Goal: Task Accomplishment & Management: Complete application form

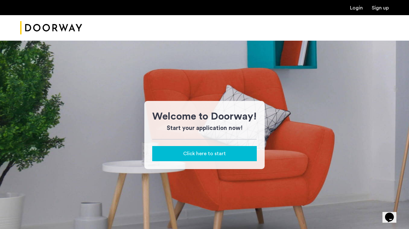
click at [173, 151] on div "Click here to start" at bounding box center [204, 154] width 94 height 8
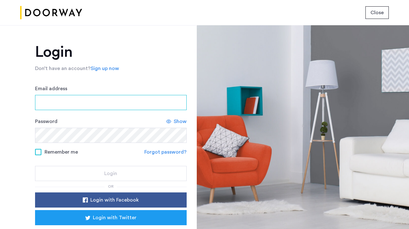
click at [82, 105] on input "Email address" at bounding box center [110, 102] width 151 height 15
type input "**********"
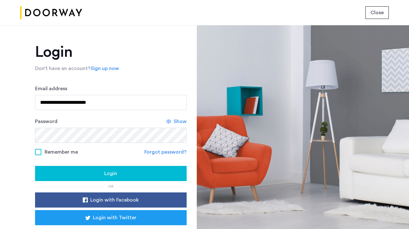
click at [178, 122] on span "Show" at bounding box center [180, 122] width 13 height 8
click at [104, 174] on span "Login" at bounding box center [110, 174] width 13 height 8
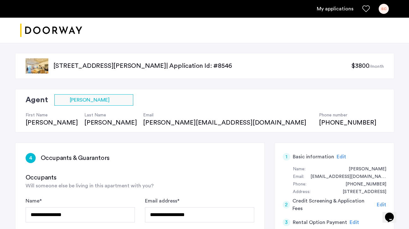
click at [204, 35] on div at bounding box center [204, 31] width 409 height 26
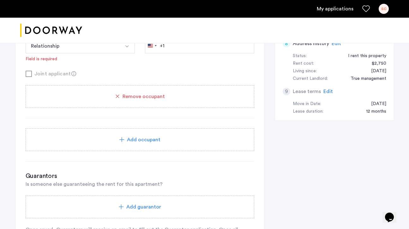
scroll to position [326, 0]
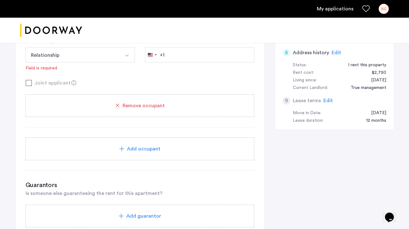
click at [133, 148] on span "Add occupant" at bounding box center [143, 149] width 33 height 8
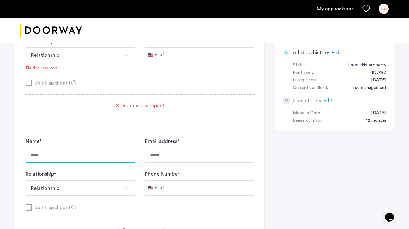
click at [103, 154] on input "Name *" at bounding box center [80, 155] width 109 height 15
type input "*"
type input "*****"
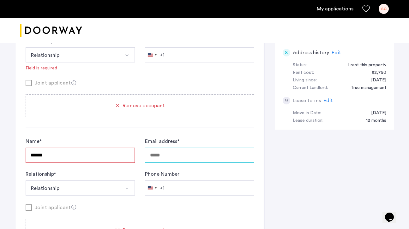
click at [171, 157] on input "Email address *" at bounding box center [199, 155] width 109 height 15
type input "*"
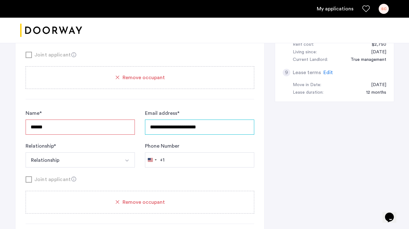
scroll to position [358, 0]
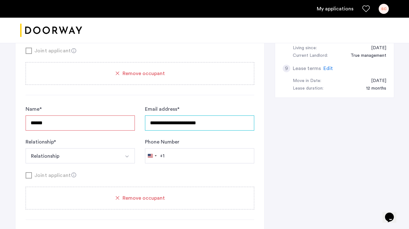
type input "**********"
click at [56, 124] on input "*****" at bounding box center [80, 122] width 109 height 15
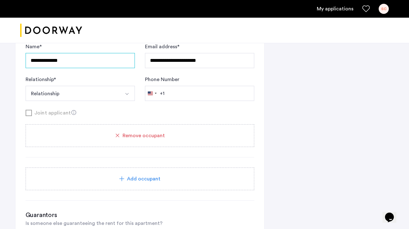
scroll to position [426, 0]
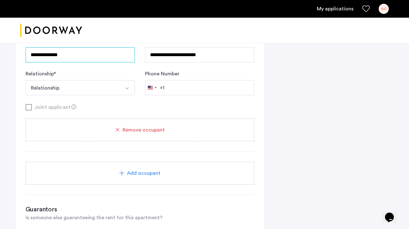
type input "**********"
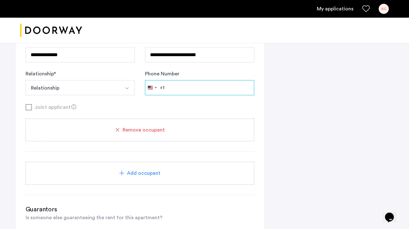
click at [185, 85] on input "Phone Number" at bounding box center [199, 87] width 109 height 15
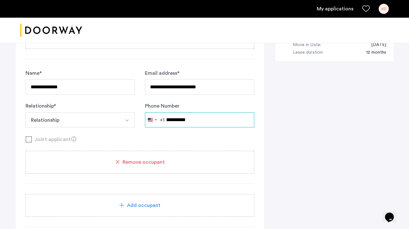
scroll to position [389, 0]
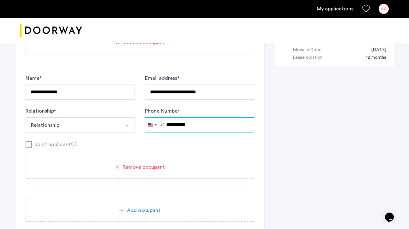
type input "**********"
click at [26, 117] on button "Relationship" at bounding box center [73, 124] width 94 height 15
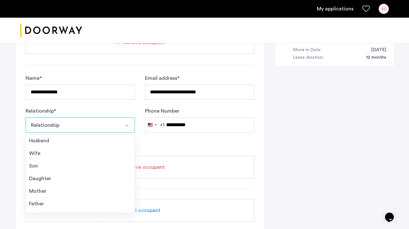
click at [220, 147] on div "Joint applicant" at bounding box center [140, 144] width 228 height 8
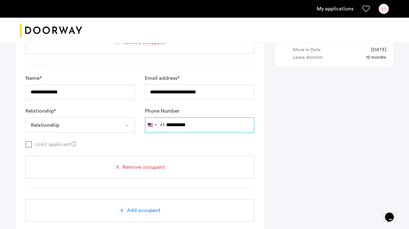
click at [203, 129] on input "**********" at bounding box center [199, 124] width 109 height 15
click at [201, 141] on div "Joint applicant" at bounding box center [140, 144] width 228 height 8
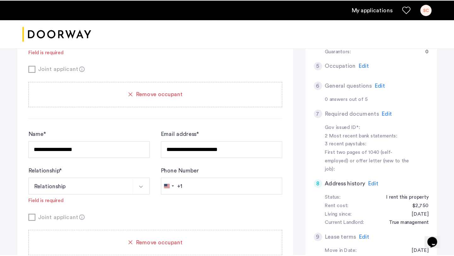
scroll to position [208, 0]
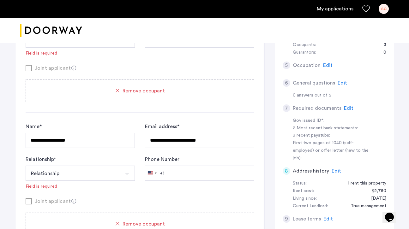
click at [326, 64] on span "Edit" at bounding box center [327, 65] width 9 height 5
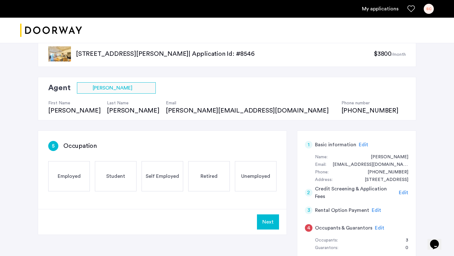
scroll to position [9, 0]
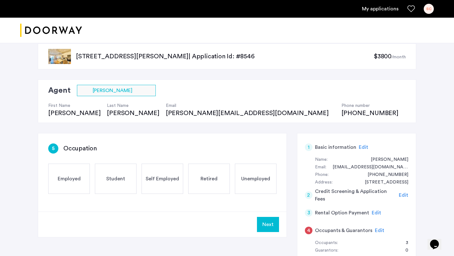
click at [71, 174] on div "Employed" at bounding box center [69, 179] width 42 height 30
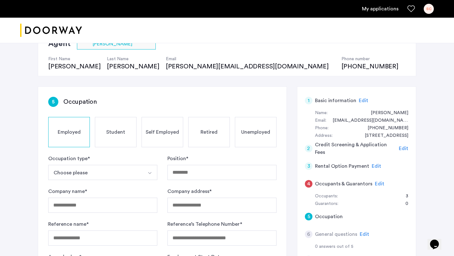
scroll to position [63, 0]
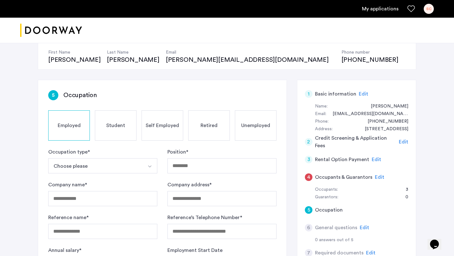
click at [73, 165] on button "Choose please" at bounding box center [95, 165] width 94 height 15
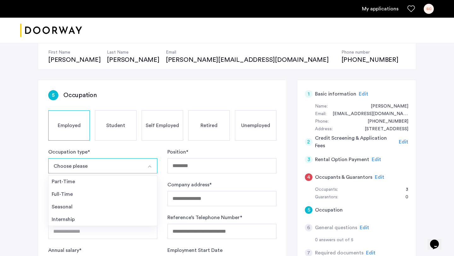
click at [67, 196] on div "Full-Time" at bounding box center [103, 195] width 102 height 8
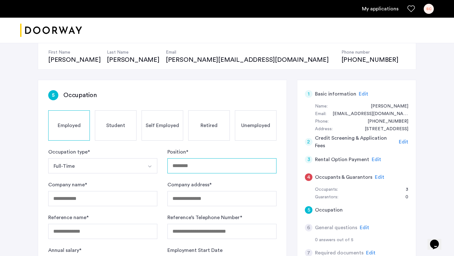
drag, startPoint x: 71, startPoint y: 174, endPoint x: 198, endPoint y: 166, distance: 126.7
click at [198, 166] on input "Position *" at bounding box center [222, 165] width 109 height 15
type input "*"
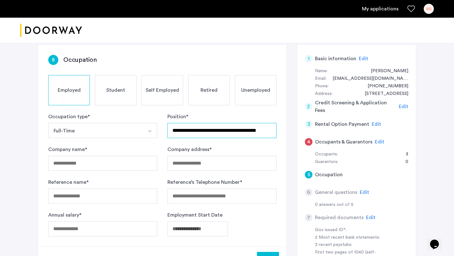
scroll to position [0, 12]
click at [260, 132] on input "**********" at bounding box center [222, 130] width 109 height 15
type input "**********"
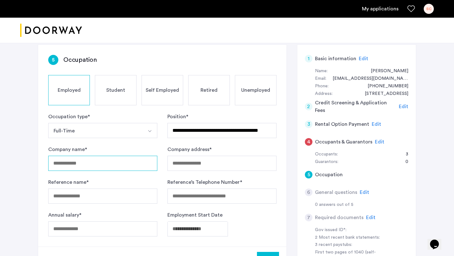
scroll to position [0, 0]
click at [102, 162] on input "Company name *" at bounding box center [102, 163] width 109 height 15
type input "**********"
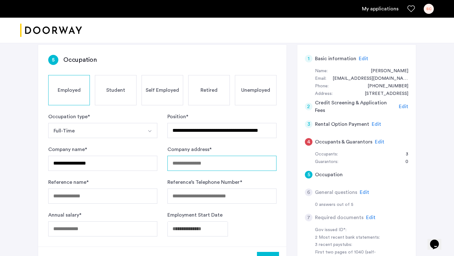
click at [197, 170] on input "Company address *" at bounding box center [222, 163] width 109 height 15
type input "**********"
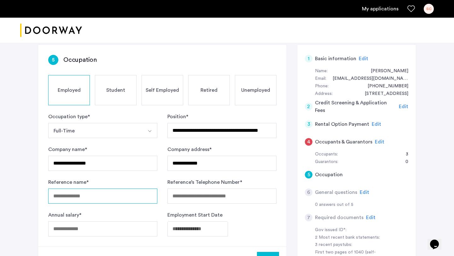
click at [137, 195] on input "Reference name *" at bounding box center [102, 196] width 109 height 15
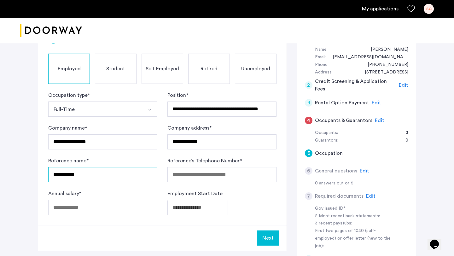
type input "**********"
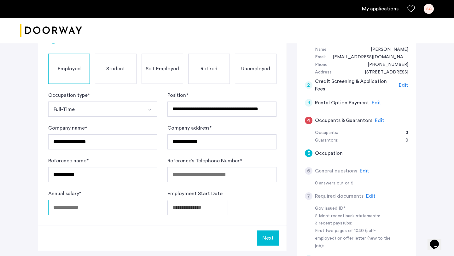
click at [94, 210] on input "Annual salary *" at bounding box center [102, 207] width 109 height 15
type input "*****"
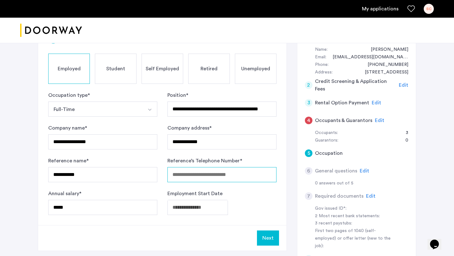
click at [196, 173] on input "Reference’s Telephone Number *" at bounding box center [222, 174] width 109 height 15
type input "**********"
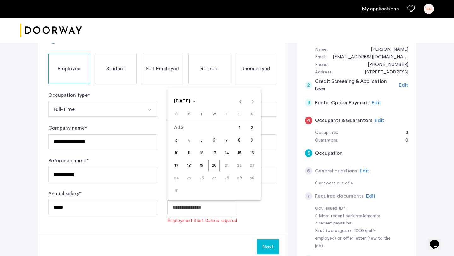
click at [186, 137] on body "**********" at bounding box center [227, 8] width 454 height 256
click at [191, 103] on span "[DATE]" at bounding box center [182, 101] width 17 height 4
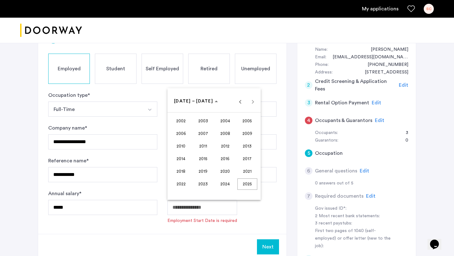
click at [205, 185] on span "2023" at bounding box center [203, 184] width 20 height 11
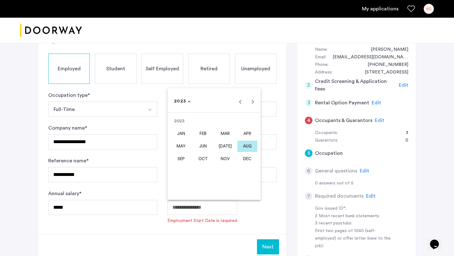
click at [247, 146] on span "AUG" at bounding box center [248, 146] width 20 height 11
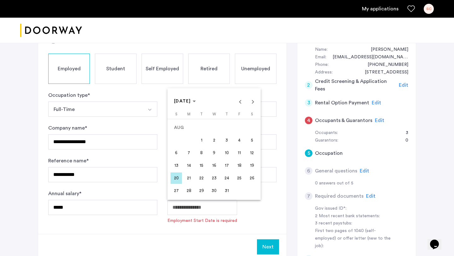
click at [205, 155] on span "8" at bounding box center [201, 152] width 11 height 11
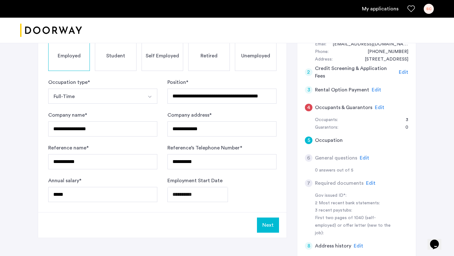
scroll to position [133, 0]
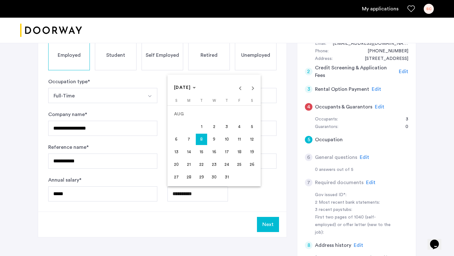
click at [255, 127] on span "5" at bounding box center [251, 126] width 11 height 11
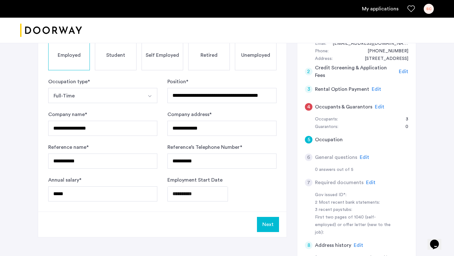
type input "**********"
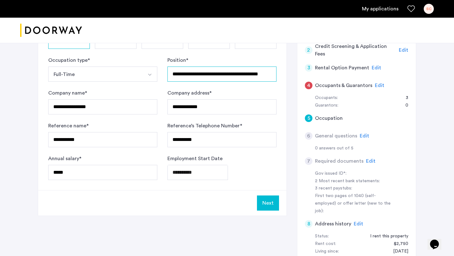
scroll to position [0, 13]
drag, startPoint x: 223, startPoint y: 76, endPoint x: 275, endPoint y: 74, distance: 52.1
click at [275, 74] on input "**********" at bounding box center [222, 74] width 109 height 15
click at [272, 75] on input "**********" at bounding box center [222, 74] width 109 height 15
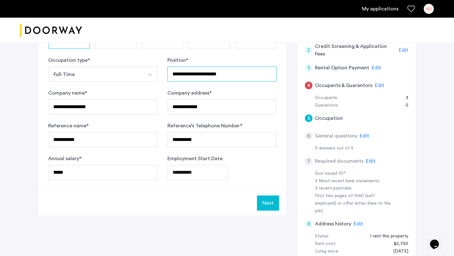
click at [173, 74] on input "**********" at bounding box center [222, 74] width 109 height 15
click at [268, 74] on input "**********" at bounding box center [222, 74] width 109 height 15
click at [188, 75] on input "**********" at bounding box center [222, 74] width 109 height 15
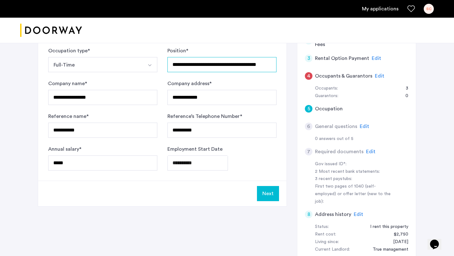
scroll to position [165, 0]
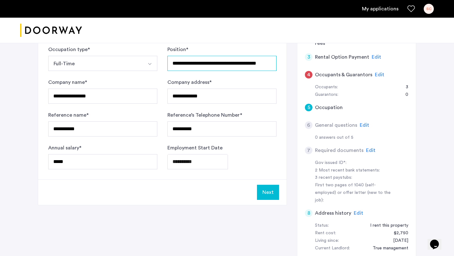
type input "**********"
click at [269, 192] on button "Next" at bounding box center [268, 192] width 22 height 15
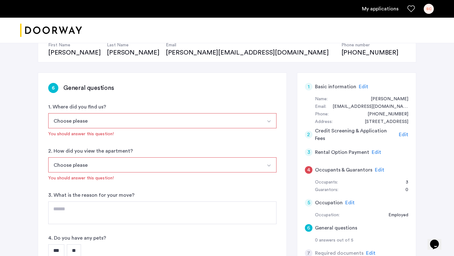
scroll to position [73, 0]
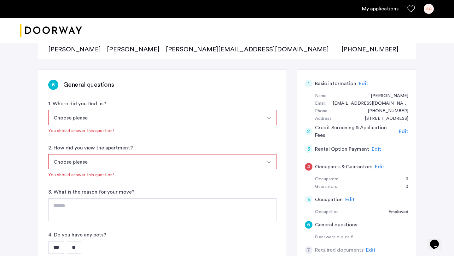
click at [93, 122] on button "Choose please" at bounding box center [155, 117] width 214 height 15
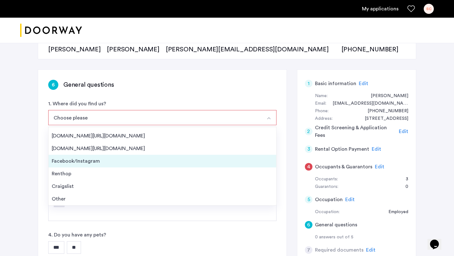
scroll to position [0, 0]
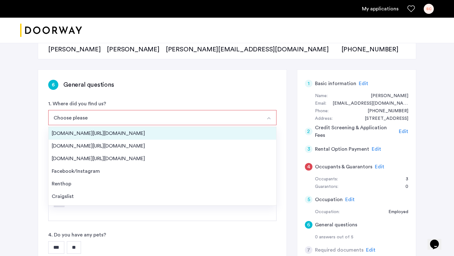
click at [79, 137] on div "[DOMAIN_NAME][URL][DOMAIN_NAME]" at bounding box center [163, 134] width 222 height 8
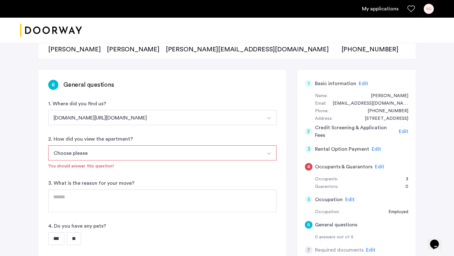
click at [85, 149] on button "Choose please" at bounding box center [155, 152] width 214 height 15
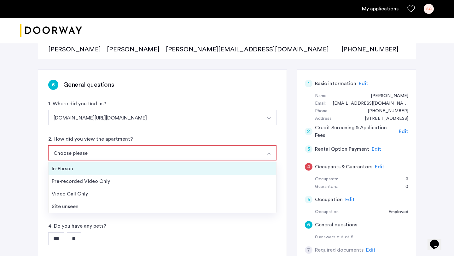
click at [69, 175] on li "In-Person" at bounding box center [163, 169] width 228 height 13
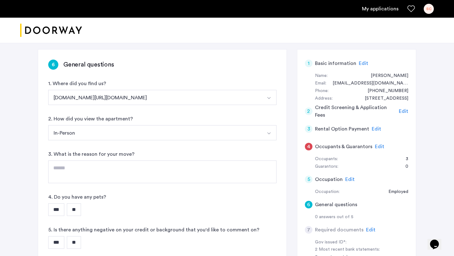
scroll to position [94, 0]
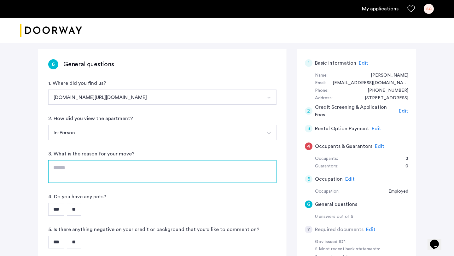
click at [67, 164] on textarea at bounding box center [162, 171] width 228 height 23
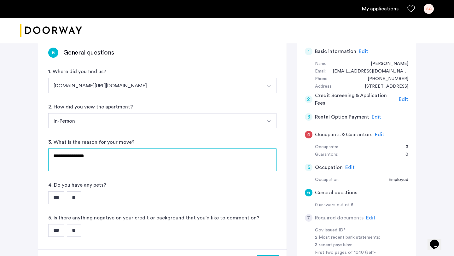
scroll to position [106, 0]
type textarea "**********"
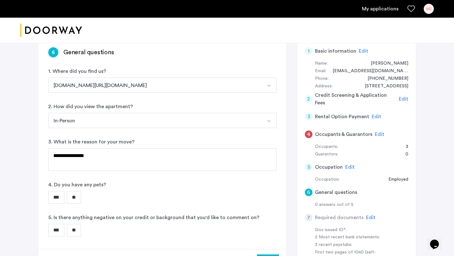
click at [52, 198] on input "***" at bounding box center [56, 197] width 16 height 13
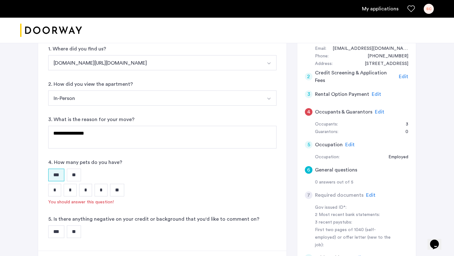
scroll to position [139, 0]
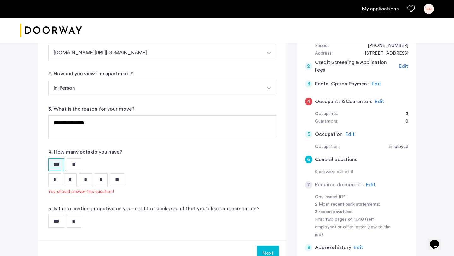
click at [50, 179] on input "*" at bounding box center [54, 180] width 13 height 13
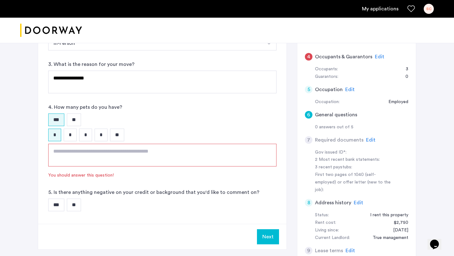
scroll to position [185, 0]
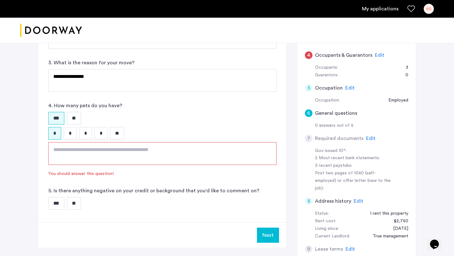
click at [63, 157] on textarea at bounding box center [162, 153] width 228 height 23
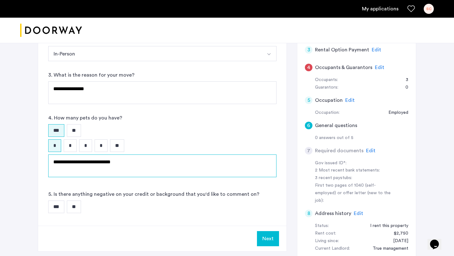
scroll to position [170, 0]
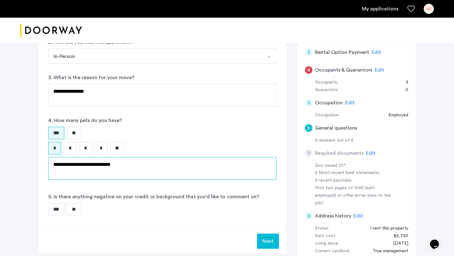
type textarea "**********"
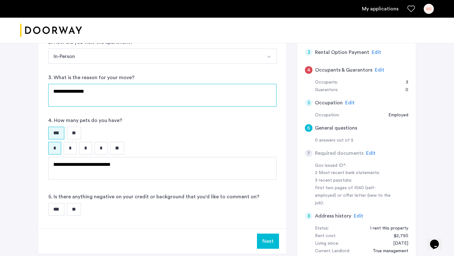
click at [89, 92] on textarea "**********" at bounding box center [162, 95] width 228 height 23
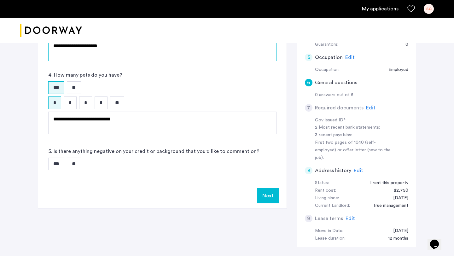
scroll to position [221, 0]
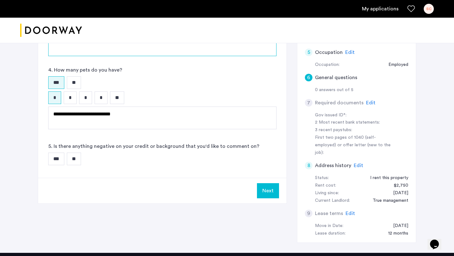
type textarea "**********"
click at [77, 163] on input "**" at bounding box center [74, 159] width 14 height 13
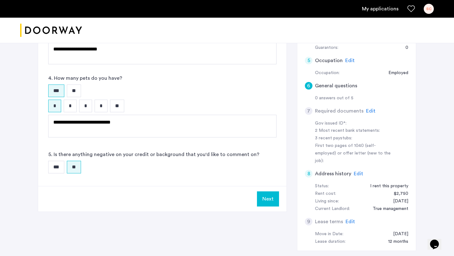
scroll to position [217, 0]
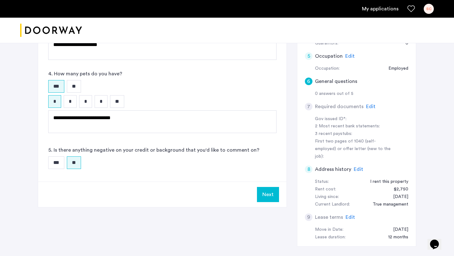
click at [270, 195] on button "Next" at bounding box center [268, 194] width 22 height 15
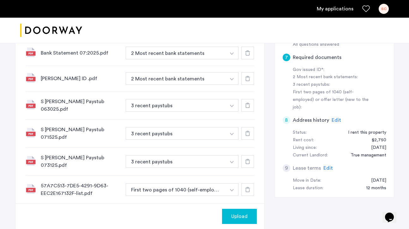
scroll to position [270, 0]
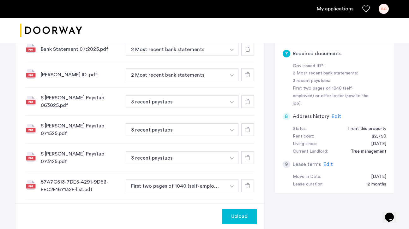
click at [27, 180] on img at bounding box center [31, 185] width 10 height 10
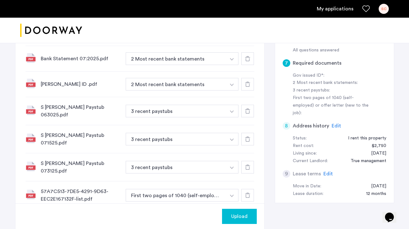
scroll to position [261, 0]
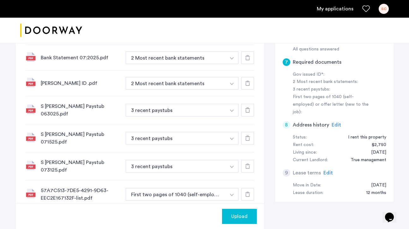
click at [236, 215] on span "Upload" at bounding box center [239, 217] width 16 height 8
click at [244, 217] on button "Next" at bounding box center [245, 216] width 22 height 15
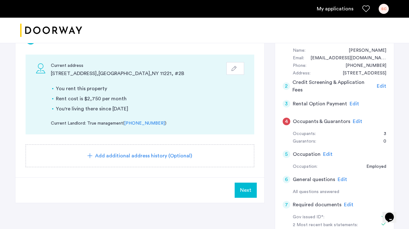
scroll to position [120, 0]
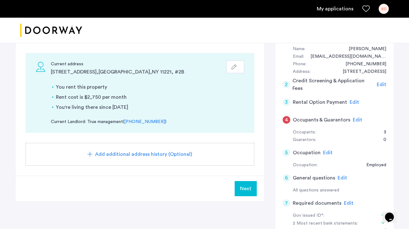
click at [232, 66] on icon "button" at bounding box center [233, 66] width 5 height 5
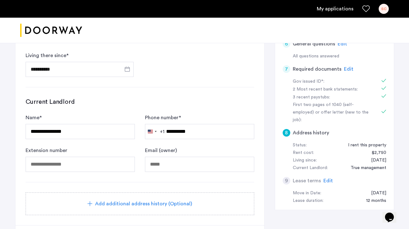
scroll to position [260, 0]
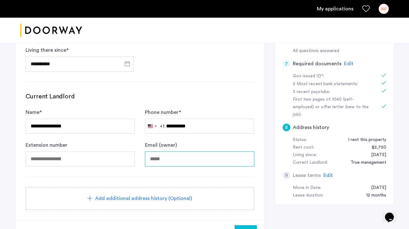
click at [161, 155] on input "Email (owner)" at bounding box center [199, 158] width 109 height 15
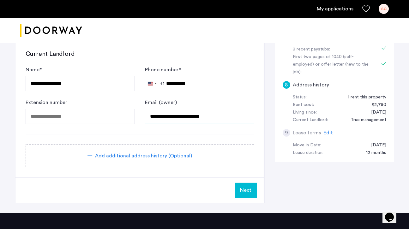
scroll to position [307, 0]
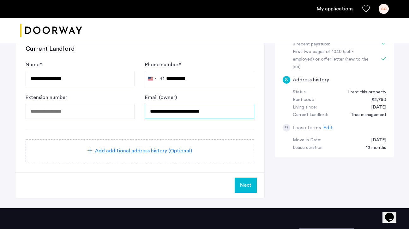
type input "**********"
click at [156, 150] on span "Add additional address history (Optional)" at bounding box center [143, 151] width 97 height 8
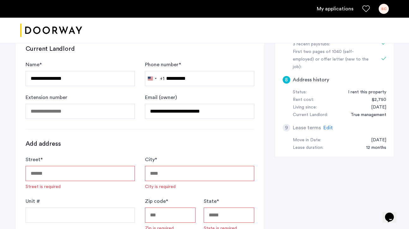
click at [68, 183] on div "Street * Street is required" at bounding box center [80, 173] width 109 height 34
click at [59, 175] on input "Street *" at bounding box center [80, 173] width 109 height 15
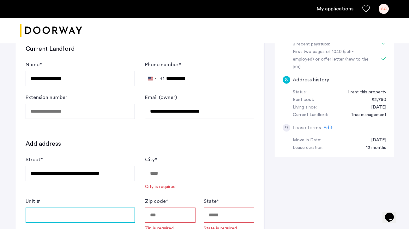
type input "**********"
type input "********"
type input "*****"
type input "**"
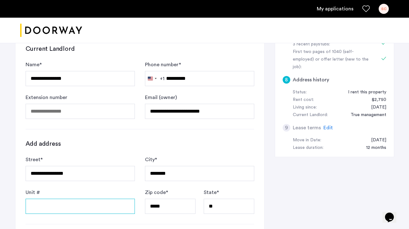
click at [78, 212] on input "Unit #" at bounding box center [80, 206] width 109 height 15
type input "*"
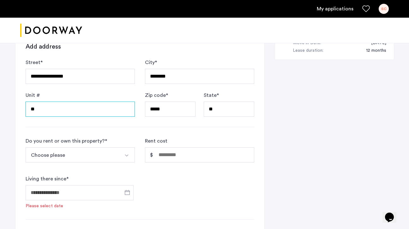
scroll to position [405, 0]
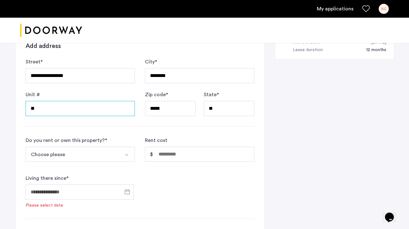
type input "**"
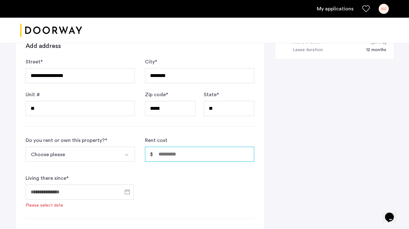
click at [175, 158] on input "Rent cost" at bounding box center [199, 154] width 109 height 15
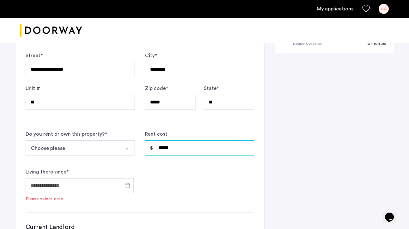
type input "*****"
click at [114, 147] on button "Choose please" at bounding box center [73, 147] width 94 height 15
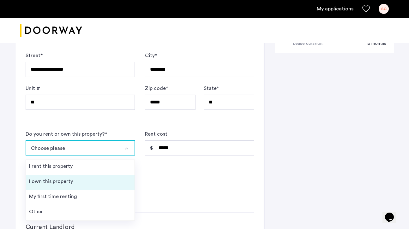
scroll to position [412, 0]
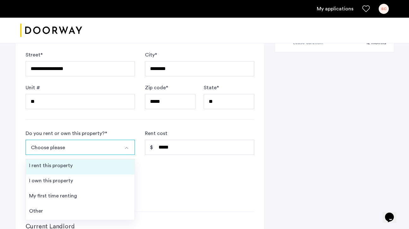
click at [61, 169] on div "I rent this property" at bounding box center [51, 166] width 44 height 8
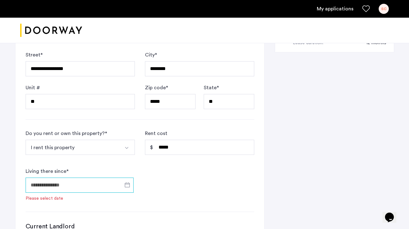
click at [61, 186] on input "Living there since *" at bounding box center [80, 185] width 108 height 15
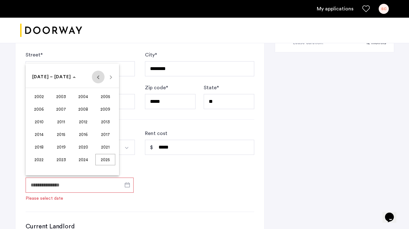
click at [98, 79] on span "Previous 24 years" at bounding box center [98, 77] width 13 height 13
click at [114, 78] on span "Next 24 years" at bounding box center [110, 77] width 13 height 13
click at [57, 77] on span "[DATE] – [DATE]" at bounding box center [51, 77] width 39 height 4
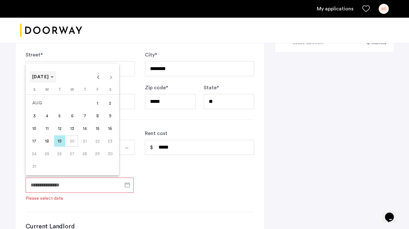
click at [54, 77] on icon "Choose month and year" at bounding box center [51, 77] width 3 height 2
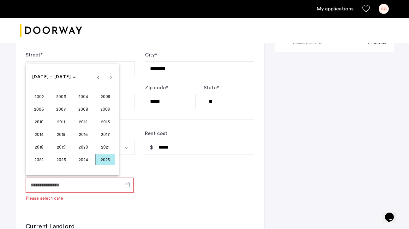
click at [41, 159] on span "2022" at bounding box center [39, 159] width 20 height 11
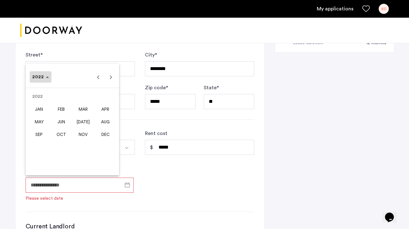
click at [37, 77] on span "2022" at bounding box center [38, 77] width 12 height 4
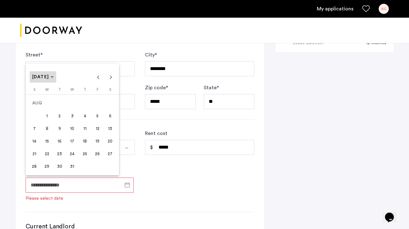
click at [49, 75] on span "[DATE]" at bounding box center [40, 77] width 17 height 4
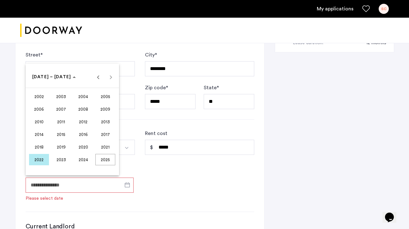
click at [62, 161] on span "2023" at bounding box center [61, 159] width 20 height 11
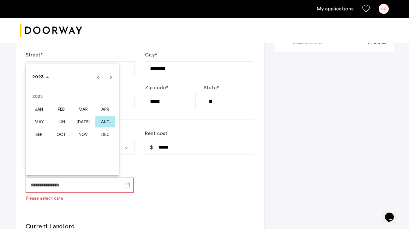
click at [100, 123] on span "AUG" at bounding box center [105, 121] width 20 height 11
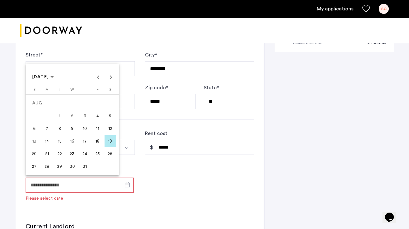
click at [61, 118] on span "1" at bounding box center [59, 115] width 11 height 11
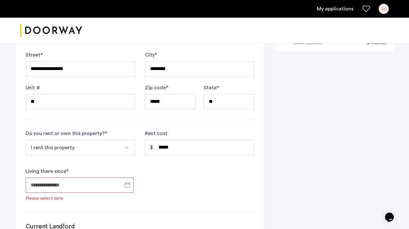
type input "**********"
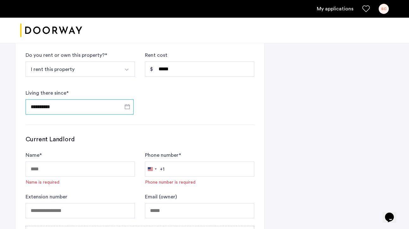
scroll to position [512, 0]
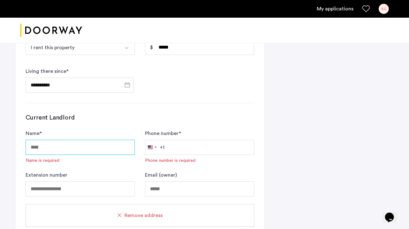
click at [60, 151] on input "Name *" at bounding box center [80, 147] width 109 height 15
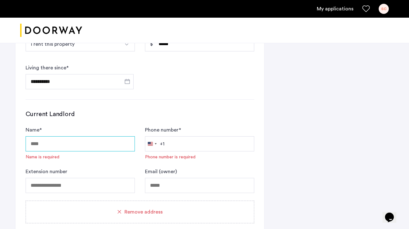
scroll to position [516, 0]
type input "*"
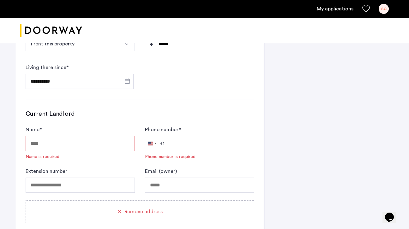
click at [224, 139] on input "Phone number *" at bounding box center [199, 143] width 109 height 15
click at [73, 142] on input "Name *" at bounding box center [80, 143] width 109 height 15
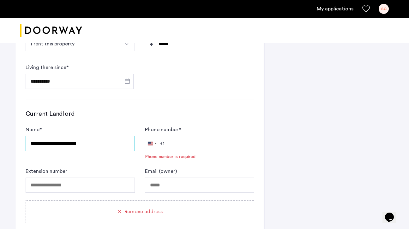
type input "**********"
drag, startPoint x: 182, startPoint y: 139, endPoint x: 178, endPoint y: 139, distance: 3.8
click at [178, 139] on input "Phone number *" at bounding box center [199, 143] width 109 height 15
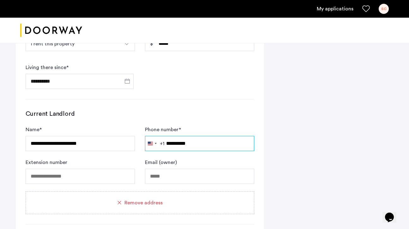
type input "**********"
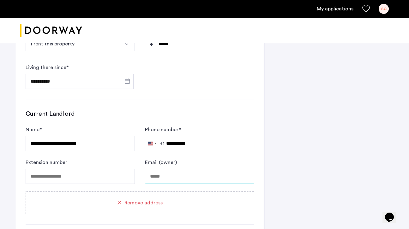
click at [170, 176] on input "Email (owner)" at bounding box center [199, 176] width 109 height 15
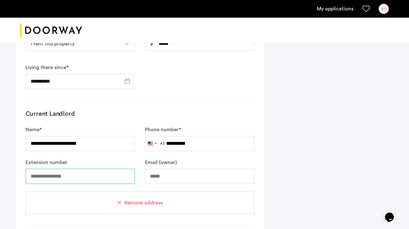
click at [62, 178] on input "tel" at bounding box center [80, 176] width 109 height 15
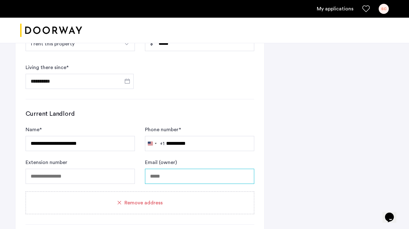
click at [163, 178] on input "Email (owner)" at bounding box center [199, 176] width 109 height 15
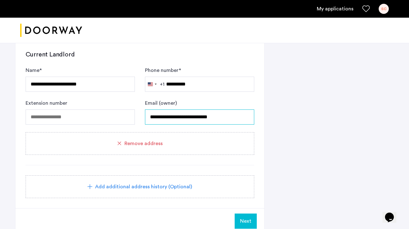
scroll to position [576, 0]
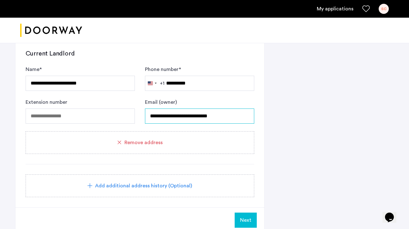
type input "**********"
drag, startPoint x: 196, startPoint y: 184, endPoint x: 238, endPoint y: 218, distance: 54.7
click at [238, 219] on button "Next" at bounding box center [245, 220] width 22 height 15
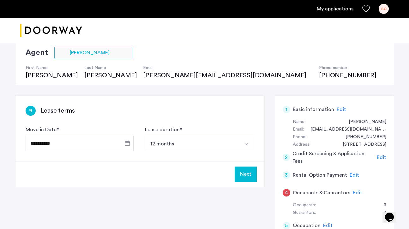
scroll to position [48, 0]
click at [243, 173] on button "Next" at bounding box center [245, 173] width 22 height 15
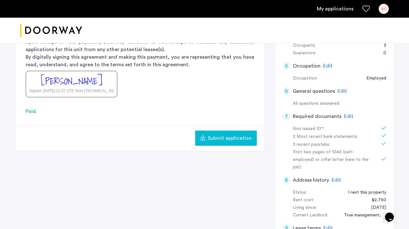
scroll to position [205, 0]
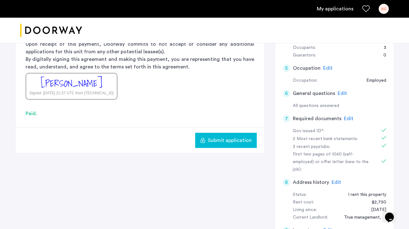
click at [209, 142] on span "Submit application" at bounding box center [230, 141] width 44 height 8
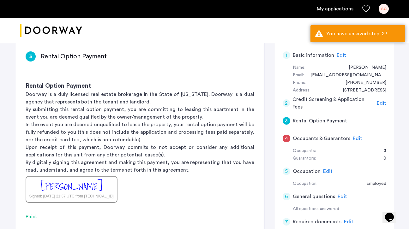
scroll to position [101, 0]
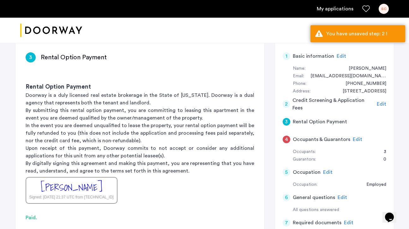
click at [380, 104] on span "Edit" at bounding box center [380, 104] width 9 height 5
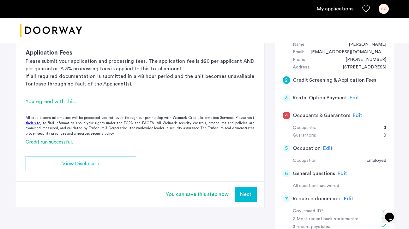
scroll to position [126, 0]
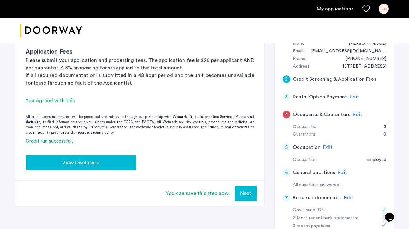
click at [102, 163] on div "View Disclosure" at bounding box center [81, 163] width 100 height 8
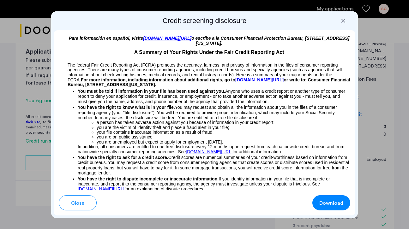
click at [312, 201] on button "Download" at bounding box center [331, 202] width 38 height 15
click at [75, 205] on span "Close" at bounding box center [77, 203] width 13 height 8
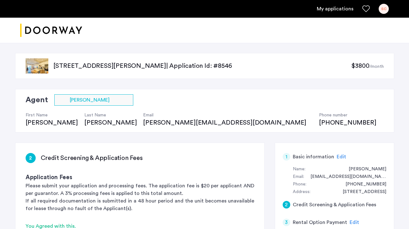
scroll to position [126, 0]
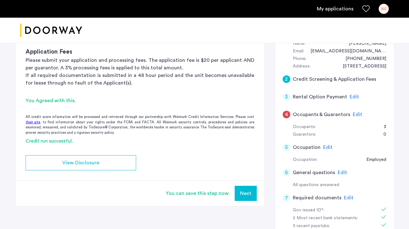
click at [238, 198] on button "Next" at bounding box center [245, 193] width 22 height 15
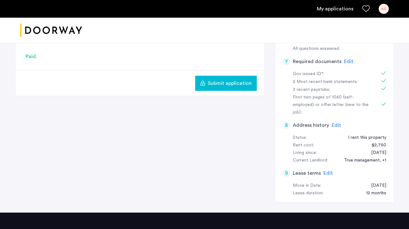
scroll to position [264, 0]
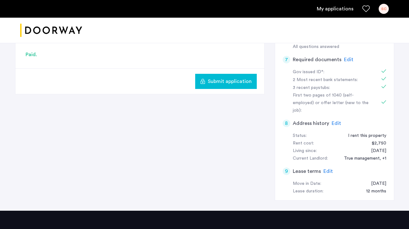
click at [214, 81] on span "Submit application" at bounding box center [230, 82] width 44 height 8
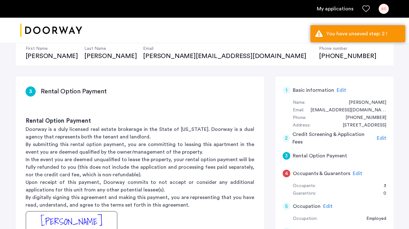
scroll to position [69, 0]
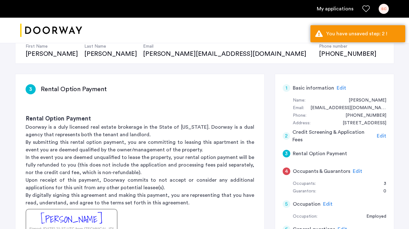
click at [380, 135] on span "Edit" at bounding box center [380, 135] width 9 height 5
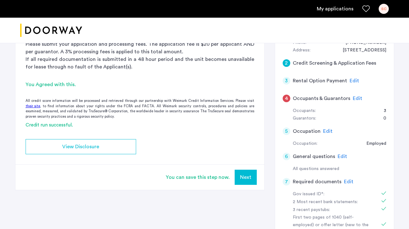
scroll to position [143, 0]
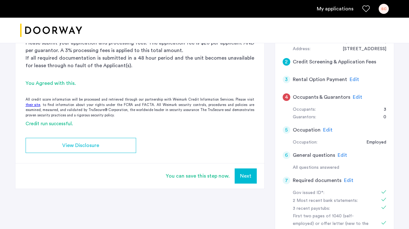
click at [247, 175] on button "Next" at bounding box center [245, 175] width 22 height 15
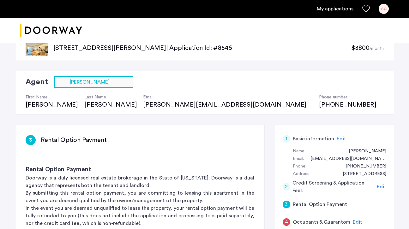
scroll to position [18, 0]
click at [340, 139] on span "Edit" at bounding box center [340, 138] width 9 height 5
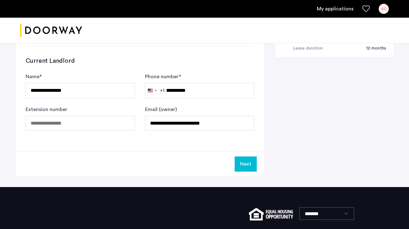
scroll to position [410, 0]
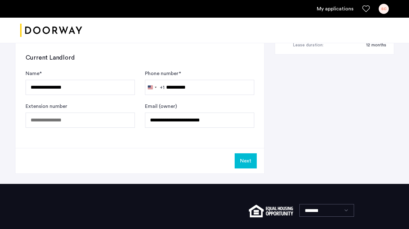
click at [252, 168] on button "Next" at bounding box center [245, 160] width 22 height 15
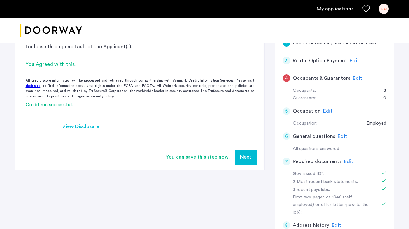
scroll to position [184, 0]
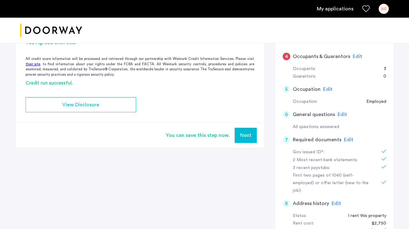
click at [249, 138] on button "Next" at bounding box center [245, 135] width 22 height 15
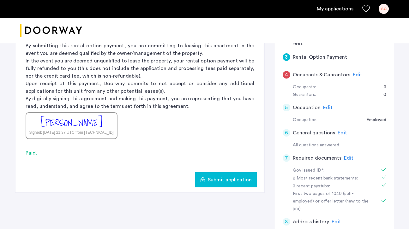
scroll to position [168, 0]
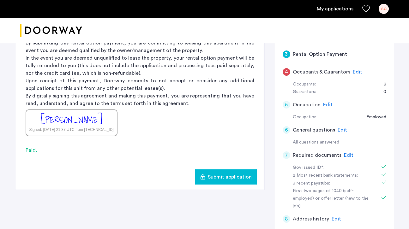
click at [210, 177] on span "Submit application" at bounding box center [230, 177] width 44 height 8
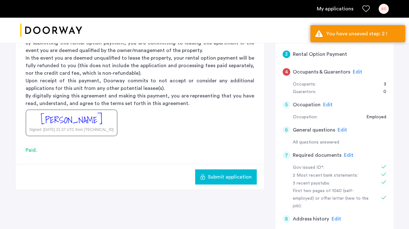
click at [210, 177] on span "Submit application" at bounding box center [230, 177] width 44 height 8
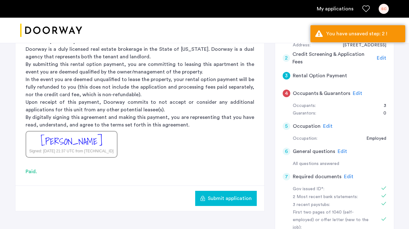
scroll to position [145, 0]
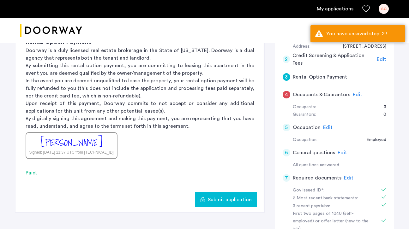
click at [86, 145] on div "[PERSON_NAME]" at bounding box center [72, 143] width 62 height 14
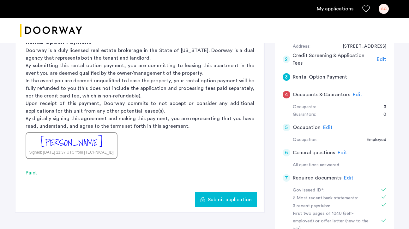
click at [83, 145] on div "[PERSON_NAME]" at bounding box center [72, 143] width 62 height 14
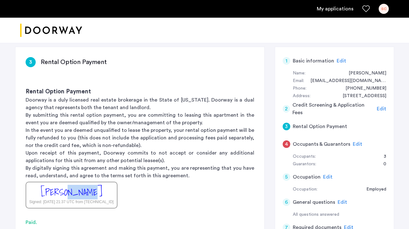
scroll to position [98, 0]
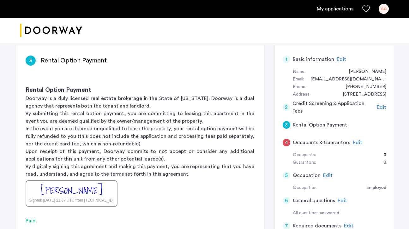
drag, startPoint x: 83, startPoint y: 145, endPoint x: 168, endPoint y: 201, distance: 101.3
click at [83, 147] on p "In the event you are deemed unqualified to lease the property, your rental opti…" at bounding box center [140, 136] width 228 height 23
click at [381, 108] on span "Edit" at bounding box center [380, 107] width 9 height 5
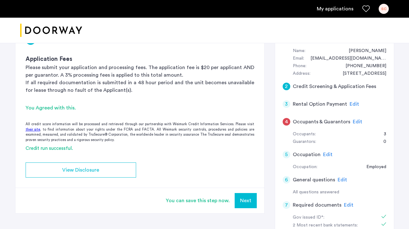
scroll to position [109, 0]
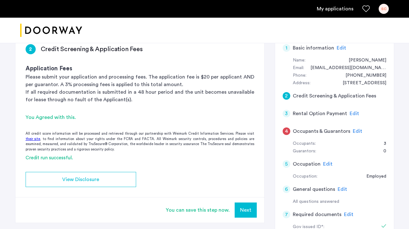
click at [46, 115] on div "You Agreed with this." at bounding box center [140, 118] width 228 height 8
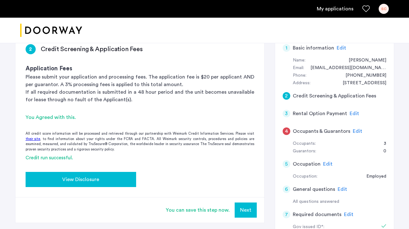
click at [58, 182] on div "View Disclosure" at bounding box center [81, 180] width 100 height 8
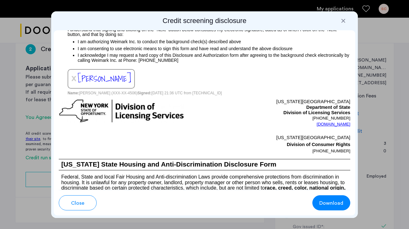
scroll to position [808, 0]
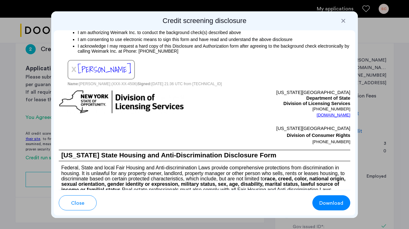
click at [76, 68] on span "x" at bounding box center [73, 69] width 5 height 10
click at [105, 70] on span "[PERSON_NAME]" at bounding box center [104, 69] width 53 height 13
click at [103, 70] on span "[PERSON_NAME]" at bounding box center [104, 69] width 53 height 13
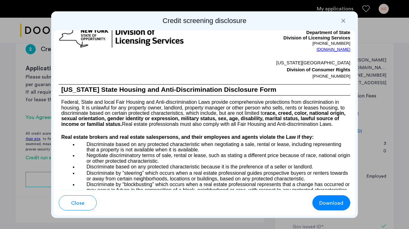
click at [103, 70] on div at bounding box center [132, 51] width 146 height 55
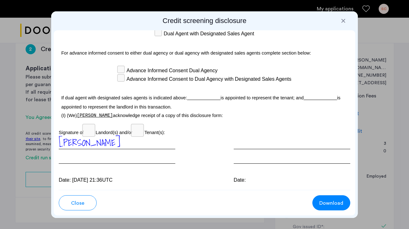
scroll to position [1982, 0]
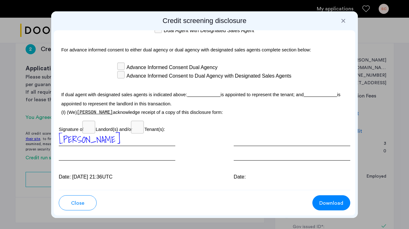
click at [184, 87] on p "If dual agent with designated sales agents is indicated above: is appointed to …" at bounding box center [204, 98] width 291 height 22
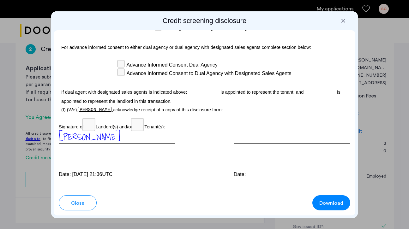
click at [313, 198] on cazamio-button "Download" at bounding box center [331, 202] width 38 height 15
click at [235, 148] on div "Date:" at bounding box center [292, 154] width 116 height 48
click at [244, 162] on div "Para información en español, visite [DOMAIN_NAME][URL] o escribe a la Consumer …" at bounding box center [204, 110] width 301 height 160
click at [85, 205] on button "Close" at bounding box center [78, 202] width 38 height 15
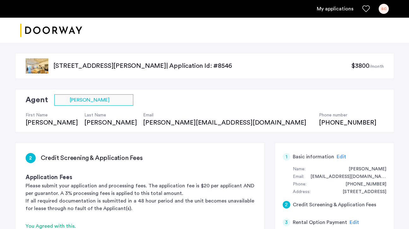
scroll to position [109, 0]
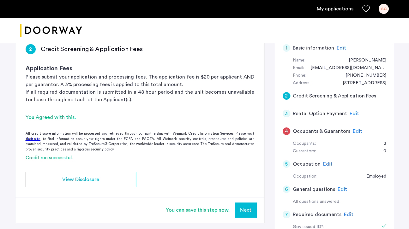
click at [84, 205] on div "You can save this step now. Next" at bounding box center [139, 210] width 249 height 26
click at [243, 210] on button "Next" at bounding box center [245, 210] width 22 height 15
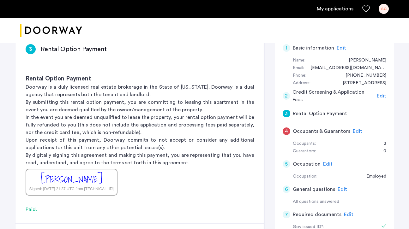
scroll to position [0, 0]
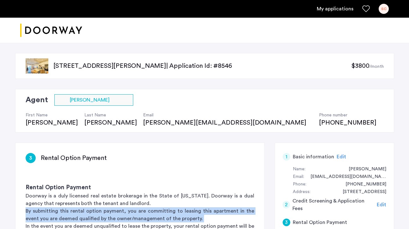
click at [243, 210] on p "By submitting this rental option payment, you are committing to leasing this ap…" at bounding box center [140, 214] width 228 height 15
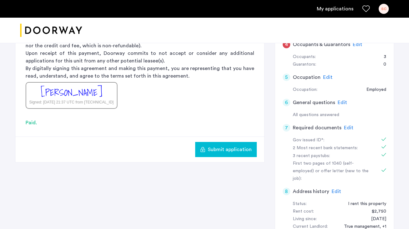
scroll to position [224, 0]
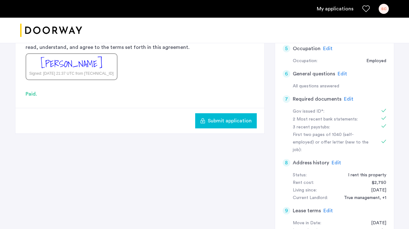
click at [223, 120] on span "Submit application" at bounding box center [230, 121] width 44 height 8
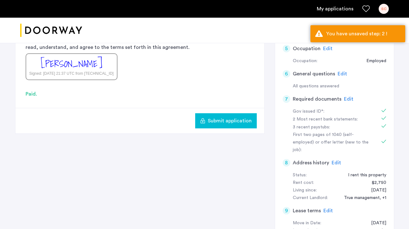
click at [220, 122] on span "Submit application" at bounding box center [230, 121] width 44 height 8
drag, startPoint x: 220, startPoint y: 122, endPoint x: 261, endPoint y: 178, distance: 69.2
click at [260, 168] on div "3 Rental Option Payment Rental Option Payment Doorway is a duly licensed real e…" at bounding box center [204, 84] width 379 height 332
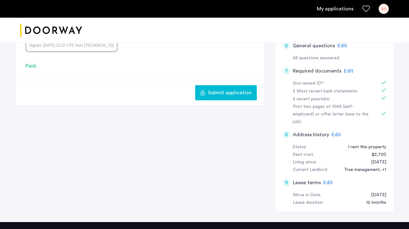
scroll to position [254, 0]
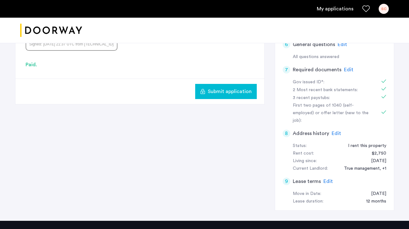
click at [335, 131] on span "Edit" at bounding box center [335, 133] width 9 height 5
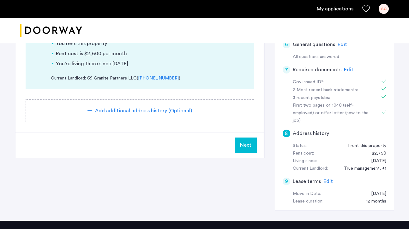
click at [239, 145] on button "Next" at bounding box center [245, 145] width 22 height 15
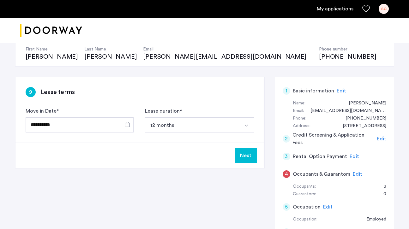
scroll to position [110, 0]
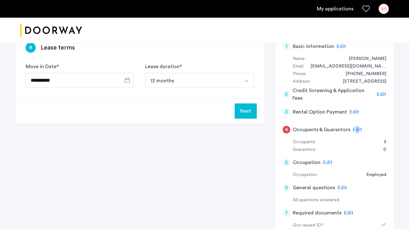
click at [355, 127] on span "Edit" at bounding box center [356, 129] width 9 height 5
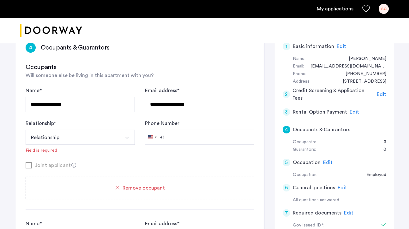
click at [103, 159] on form "**********" at bounding box center [140, 128] width 228 height 82
click at [94, 135] on button "Relationship" at bounding box center [73, 137] width 94 height 15
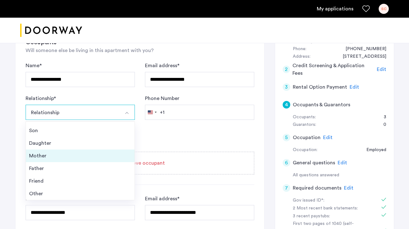
scroll to position [138, 0]
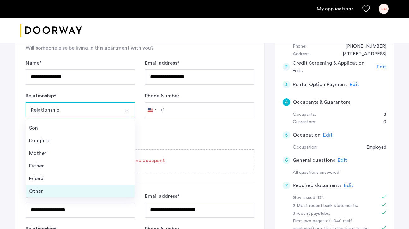
click at [42, 190] on div "Other" at bounding box center [80, 191] width 102 height 8
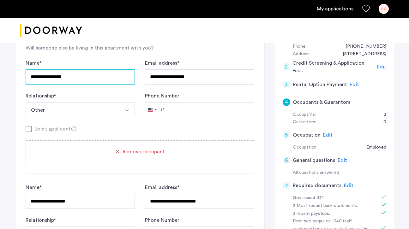
drag, startPoint x: 83, startPoint y: 79, endPoint x: 16, endPoint y: 74, distance: 67.1
type input "*****"
click at [157, 128] on div "Joint applicant" at bounding box center [140, 129] width 228 height 8
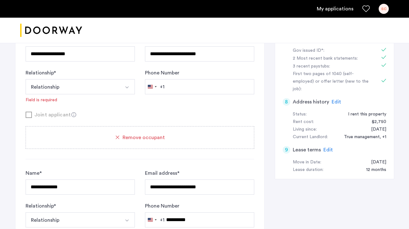
scroll to position [286, 0]
click at [67, 87] on button "Relationship" at bounding box center [73, 86] width 94 height 15
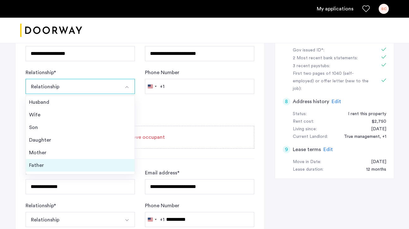
scroll to position [23, 0]
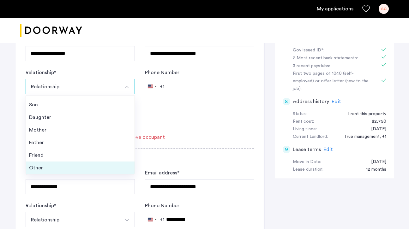
click at [44, 167] on div "Other" at bounding box center [80, 168] width 102 height 8
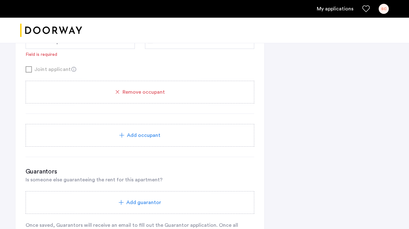
scroll to position [454, 0]
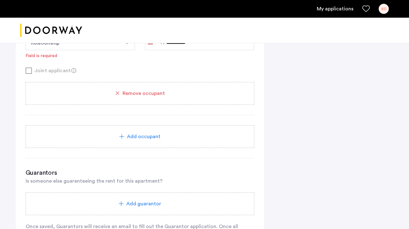
click at [68, 94] on div "Remove occupant" at bounding box center [139, 94] width 213 height 8
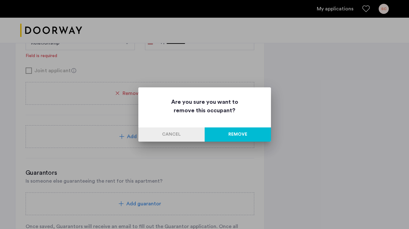
scroll to position [0, 0]
click at [248, 137] on button "Remove" at bounding box center [237, 134] width 66 height 14
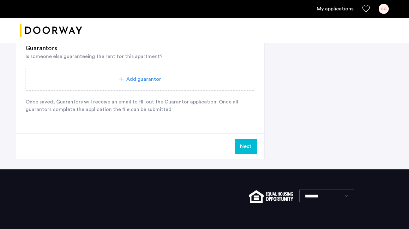
scroll to position [452, 0]
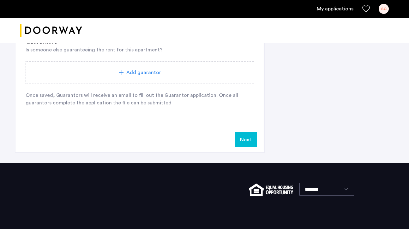
click at [241, 140] on button "Next" at bounding box center [245, 139] width 22 height 15
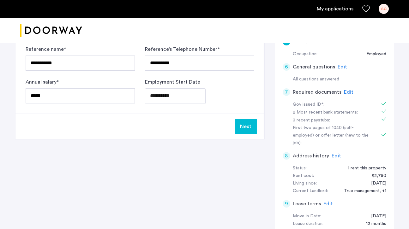
scroll to position [233, 0]
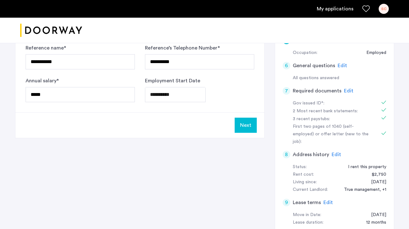
click at [241, 126] on button "Next" at bounding box center [245, 125] width 22 height 15
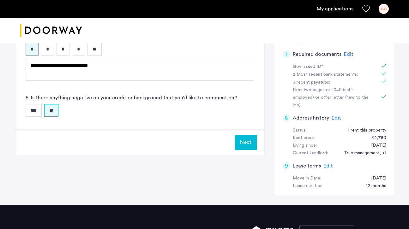
scroll to position [272, 0]
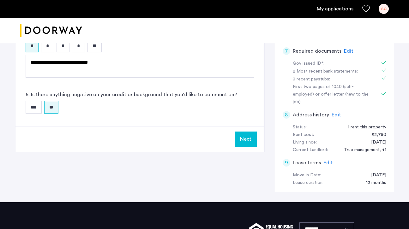
click at [238, 146] on button "Next" at bounding box center [245, 139] width 22 height 15
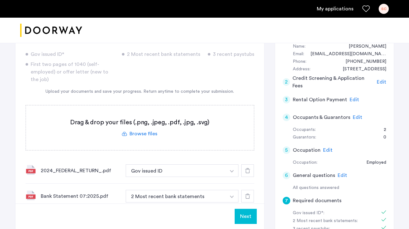
scroll to position [129, 0]
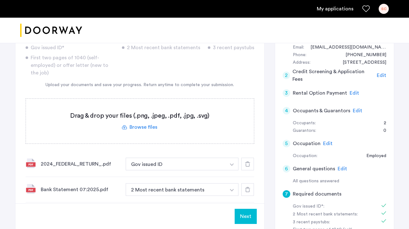
click at [248, 222] on button "Next" at bounding box center [245, 216] width 22 height 15
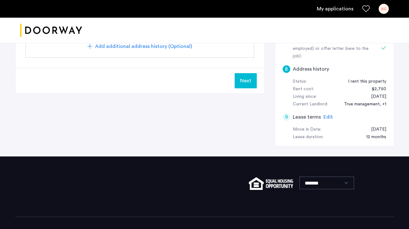
scroll to position [320, 0]
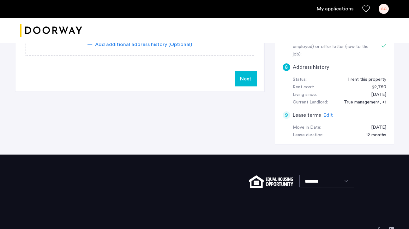
click at [247, 78] on span "Next" at bounding box center [245, 79] width 11 height 8
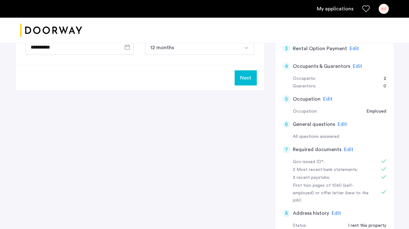
scroll to position [144, 0]
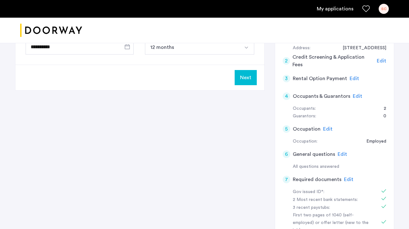
click at [245, 79] on button "Next" at bounding box center [245, 77] width 22 height 15
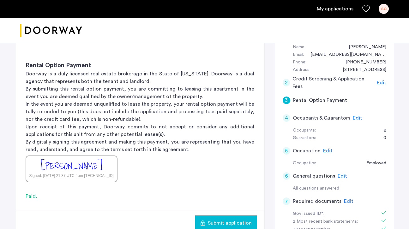
scroll to position [124, 0]
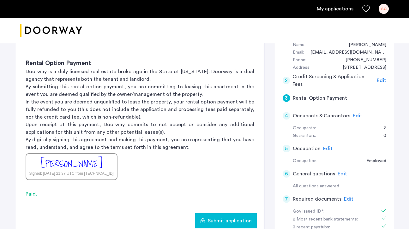
click at [203, 225] on button "Submit application" at bounding box center [226, 220] width 62 height 15
